Goal: Information Seeking & Learning: Check status

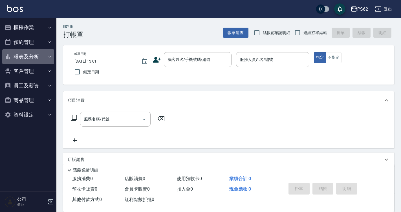
click at [35, 58] on button "報表及分析" at bounding box center [28, 56] width 52 height 15
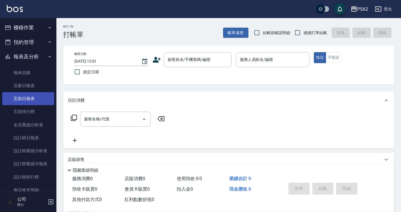
click at [28, 95] on link "互助日報表" at bounding box center [28, 98] width 52 height 13
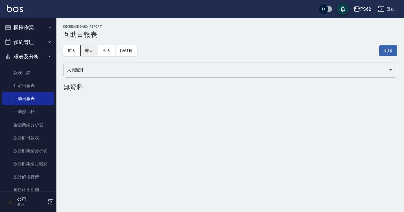
click at [90, 49] on button "昨天" at bounding box center [89, 50] width 17 height 10
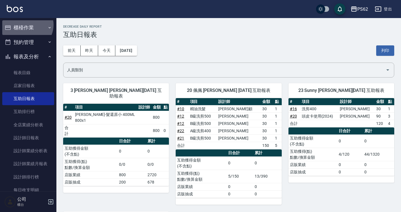
click at [27, 24] on button "櫃檯作業" at bounding box center [28, 27] width 52 height 15
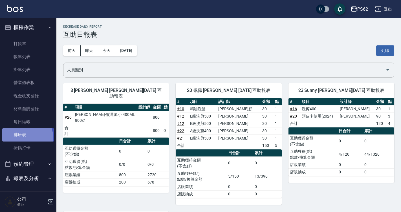
click at [25, 138] on link "排班表" at bounding box center [28, 134] width 52 height 13
